Goal: Task Accomplishment & Management: Manage account settings

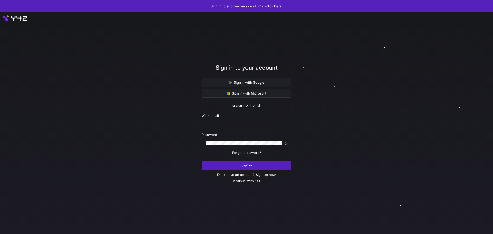
type input "laurenskuiper@live.nl"
click at [246, 125] on input "laurenskuiper@live.nl" at bounding box center [246, 124] width 81 height 4
click at [357, 159] on div at bounding box center [246, 123] width 447 height 206
click at [245, 168] on span "submit" at bounding box center [246, 165] width 89 height 8
